Goal: Transaction & Acquisition: Purchase product/service

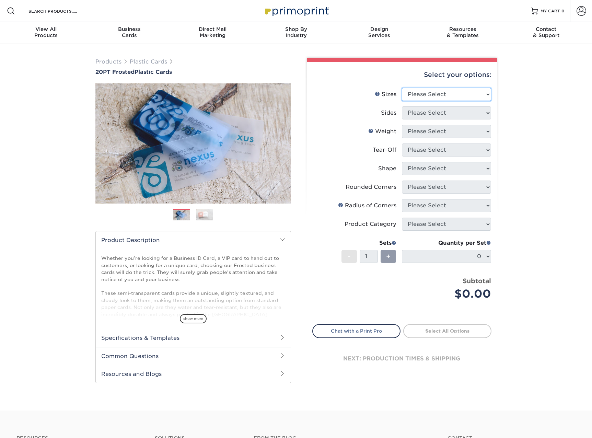
click at [451, 88] on select "Please Select 2" x 3.5" 2" x 8" 2.12" x 3.375" 2.5" x 2.5" 4.25" x 6"" at bounding box center [446, 94] width 89 height 13
click at [514, 127] on div "Products Plastic Cards 20PT Frosted Plastic Cards Previous Next and" at bounding box center [296, 227] width 592 height 366
click at [451, 96] on select "Please Select 2" x 3.5" 2" x 8" 2.12" x 3.375" 2.5" x 2.5" 4.25" x 6"" at bounding box center [446, 94] width 89 height 13
select select "2.00x3.50"
click at [402, 88] on select "Please Select 2" x 3.5" 2" x 8" 2.12" x 3.375" 2.5" x 2.5" 4.25" x 6"" at bounding box center [446, 94] width 89 height 13
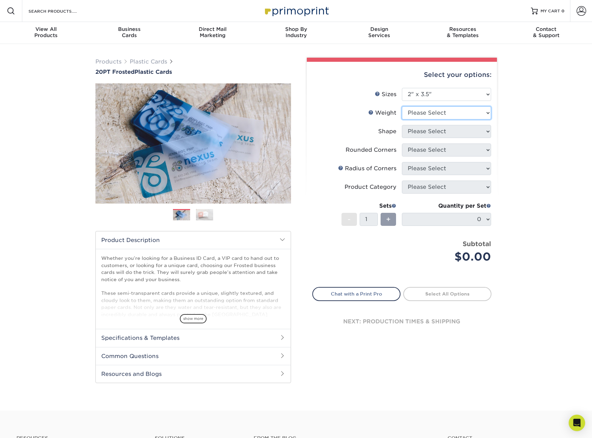
click at [440, 116] on select "Please Select 20PT Frosted Plastic 20PT Frosted Plastic" at bounding box center [446, 112] width 89 height 13
select select "20PT Frosted Plastic"
click at [402, 106] on select "Please Select 20PT Frosted Plastic 20PT Frosted Plastic" at bounding box center [446, 112] width 89 height 13
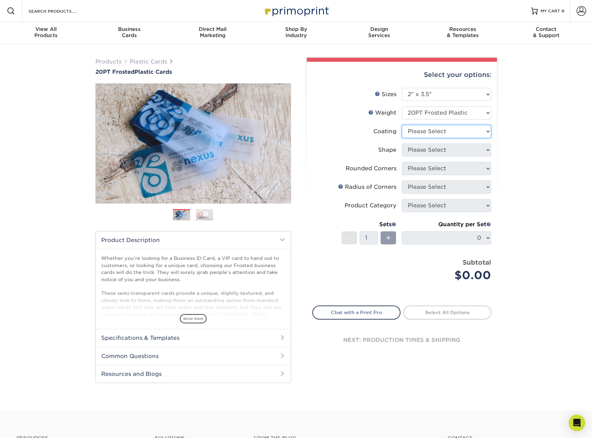
click at [442, 133] on select at bounding box center [446, 131] width 89 height 13
select select "3e7618de-abca-4bda-9f97-8b9129e913d8"
click at [402, 125] on select at bounding box center [446, 131] width 89 height 13
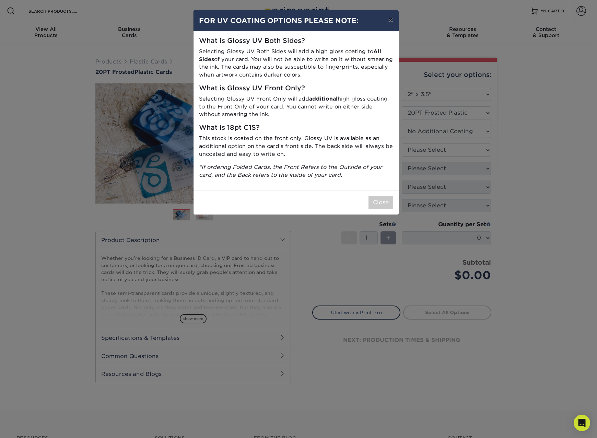
click at [389, 17] on button "×" at bounding box center [390, 19] width 16 height 19
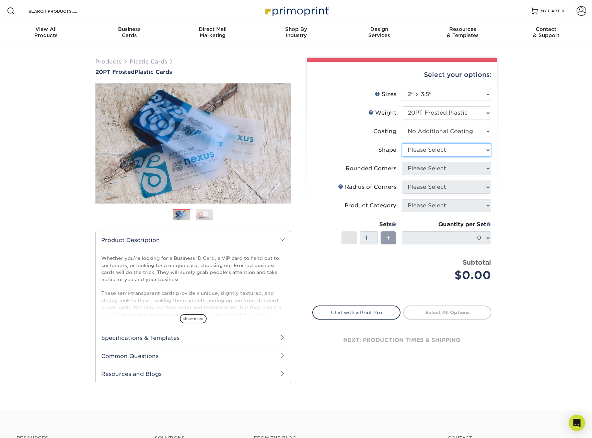
click at [468, 148] on select "Please Select Oval Standard" at bounding box center [446, 149] width 89 height 13
select select "standard"
click at [402, 143] on select "Please Select Oval Standard" at bounding box center [446, 149] width 89 height 13
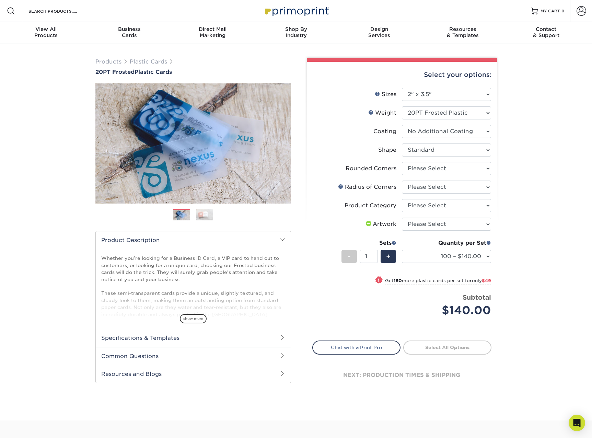
click at [448, 175] on li "Rounded Corners Please Select Yes - Round 4 Corners" at bounding box center [401, 171] width 178 height 19
click at [437, 171] on select "Please Select Yes - Round 4 Corners" at bounding box center [446, 168] width 89 height 13
select select "7672df9e-0e0a-464d-8e1f-920c575e4da3"
click at [402, 162] on select "Please Select Yes - Round 4 Corners" at bounding box center [446, 168] width 89 height 13
click at [477, 259] on select "100 – $140.00 250 – $189.00 500 – $243.00 1000 – $272.00 2500 – $657.00 5000 – …" at bounding box center [446, 256] width 89 height 13
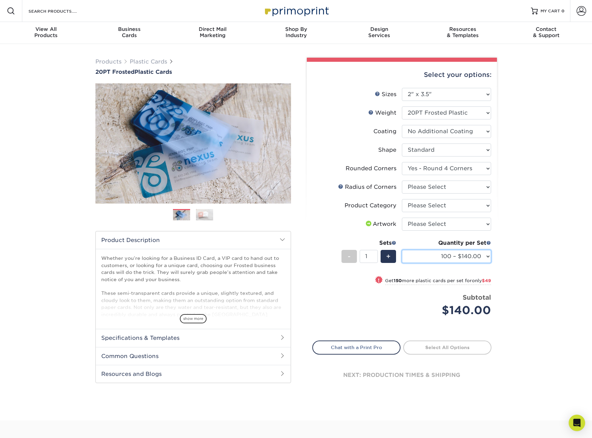
select select "1000 – $272.00"
click at [402, 250] on select "100 – $140.00 250 – $189.00 500 – $243.00 1000 – $272.00 2500 – $657.00 5000 – …" at bounding box center [446, 256] width 89 height 13
click at [483, 255] on select "100 – $140.00 250 – $189.00 500 – $243.00 1000 – $272.00 2500 – $657.00 5000 – …" at bounding box center [446, 256] width 89 height 13
click at [526, 259] on div "Products Plastic Cards 20PT Frosted Plastic Cards Previous Next and" at bounding box center [296, 232] width 592 height 376
click at [198, 213] on img at bounding box center [204, 214] width 17 height 12
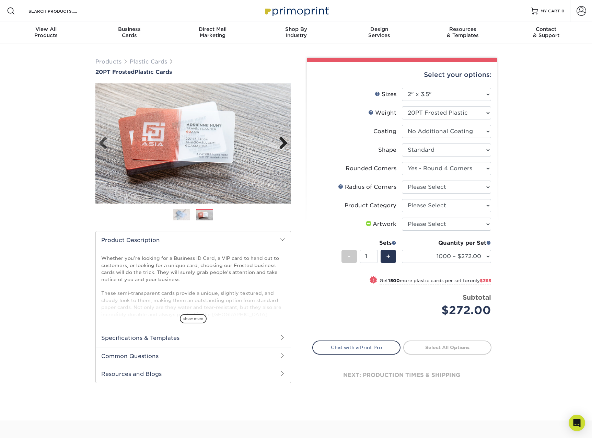
click at [285, 139] on link "Next" at bounding box center [281, 143] width 14 height 14
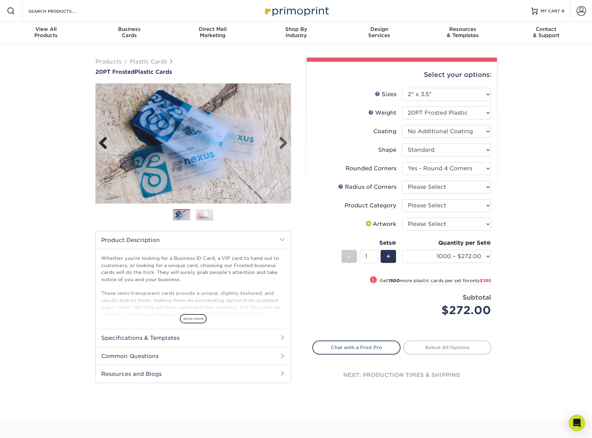
click at [100, 144] on link "Previous" at bounding box center [106, 143] width 14 height 14
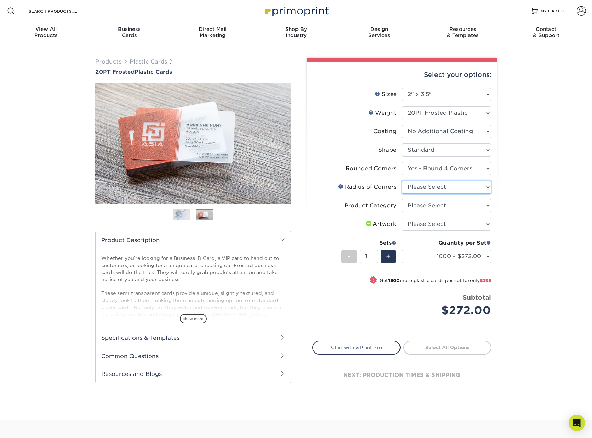
click at [458, 186] on select "Please Select Rounded 1/8" Rounded 1/4"" at bounding box center [446, 186] width 89 height 13
select select "589680c7-ee9a-431b-9d12-d7aeb1386a97"
click at [402, 180] on select "Please Select Rounded 1/8" Rounded 1/4"" at bounding box center [446, 186] width 89 height 13
click at [462, 205] on select "Please Select Business Cards" at bounding box center [446, 205] width 89 height 13
select select "3b5148f1-0588-4f88-a218-97bcfdce65c1"
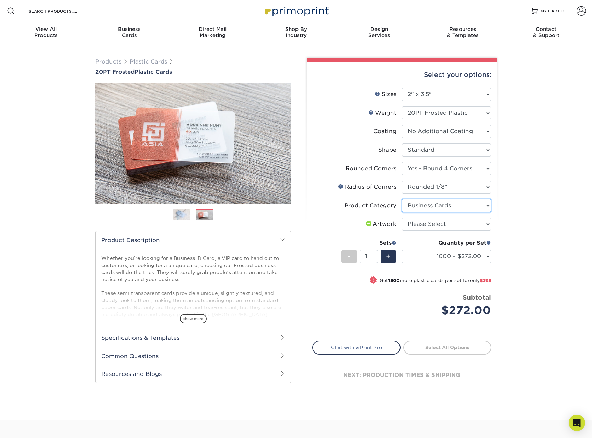
click at [402, 199] on select "Please Select Business Cards" at bounding box center [446, 205] width 89 height 13
click at [458, 227] on select "Please Select I will upload files I need a design - $100" at bounding box center [446, 223] width 89 height 13
select select "upload"
click at [402, 217] on select "Please Select I will upload files I need a design - $100" at bounding box center [446, 223] width 89 height 13
click at [255, 332] on h2 "Specifications & Templates" at bounding box center [193, 338] width 195 height 18
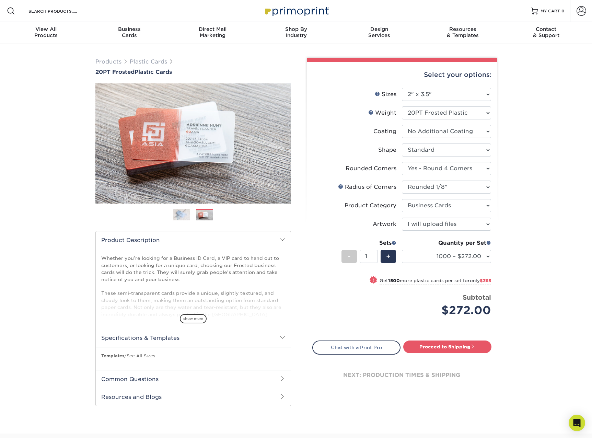
click at [147, 358] on p "Templates / See All Sizes" at bounding box center [193, 356] width 184 height 6
click at [147, 357] on link "See All Sizes" at bounding box center [141, 355] width 28 height 5
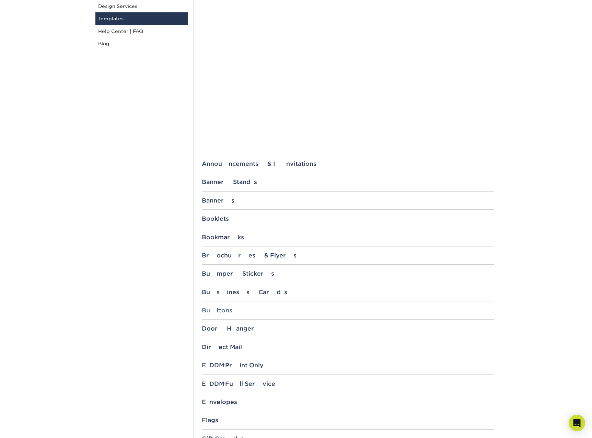
scroll to position [137, 0]
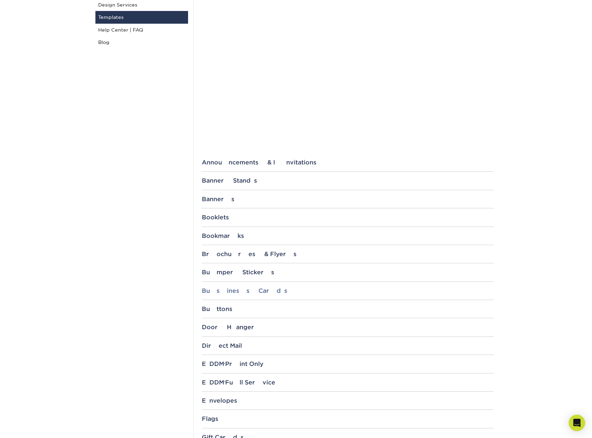
click at [245, 290] on div "Business Cards" at bounding box center [348, 290] width 292 height 7
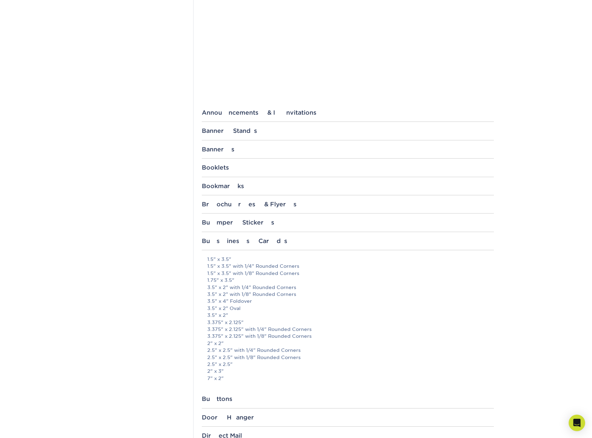
scroll to position [240, 0]
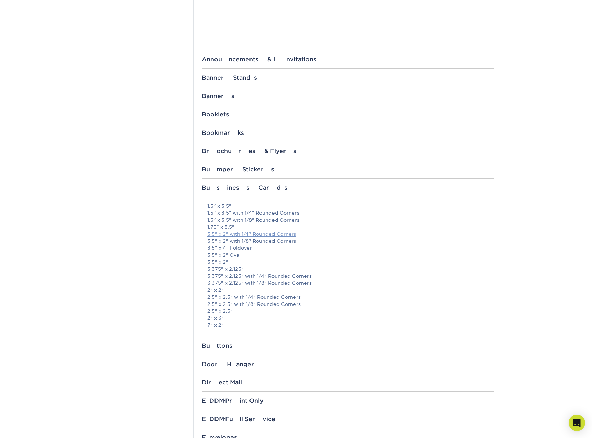
click at [273, 234] on link "3.5" x 2" with 1/4" Rounded Corners" at bounding box center [251, 233] width 89 height 5
